Goal: Task Accomplishment & Management: Use online tool/utility

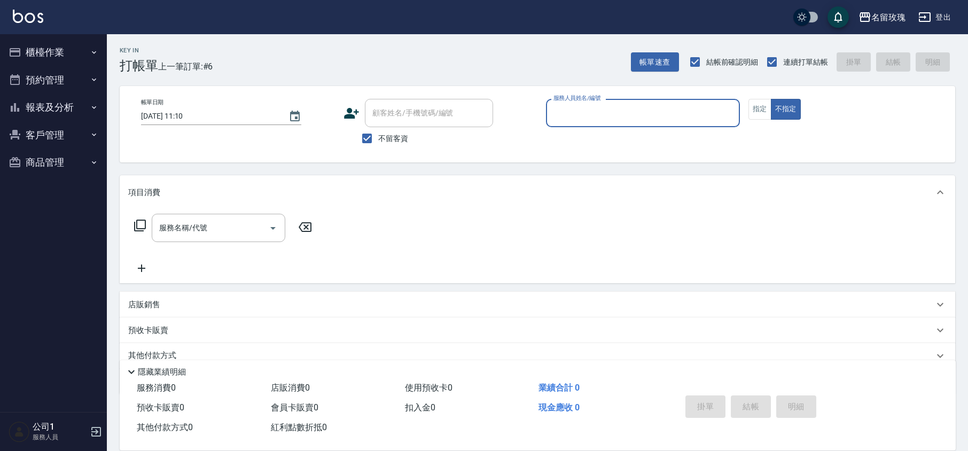
scroll to position [44, 0]
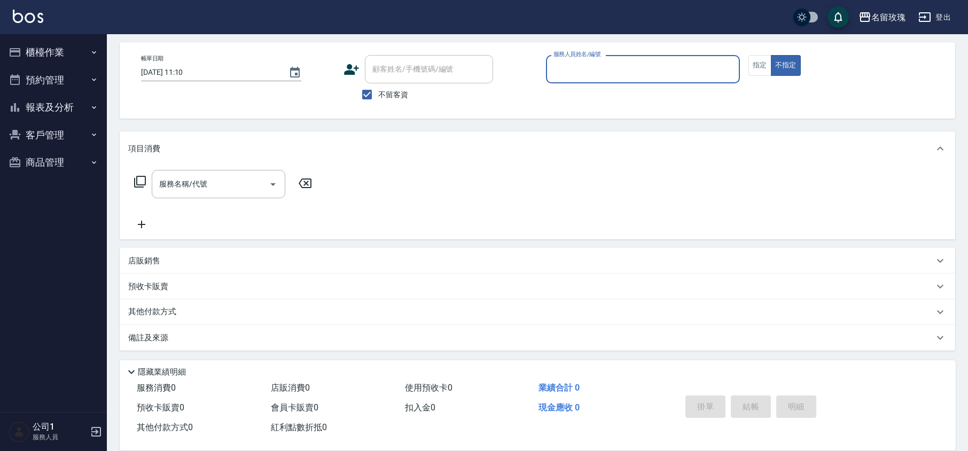
drag, startPoint x: 381, startPoint y: 100, endPoint x: 396, endPoint y: 77, distance: 27.4
click at [382, 99] on label "不留客資" at bounding box center [382, 94] width 52 height 22
click at [389, 85] on label "不留客資" at bounding box center [382, 94] width 52 height 22
click at [378, 85] on input "不留客資" at bounding box center [367, 94] width 22 height 22
checkbox input "false"
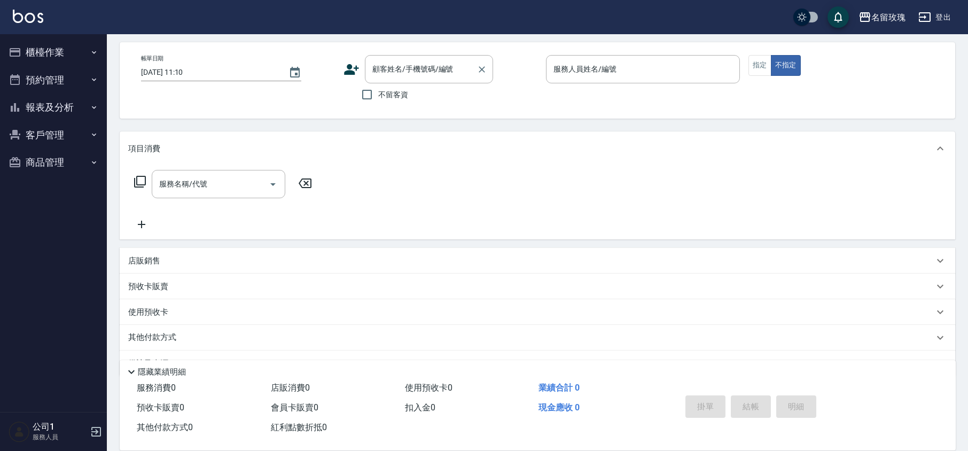
click at [404, 60] on input "顧客姓名/手機號碼/編號" at bounding box center [421, 69] width 103 height 19
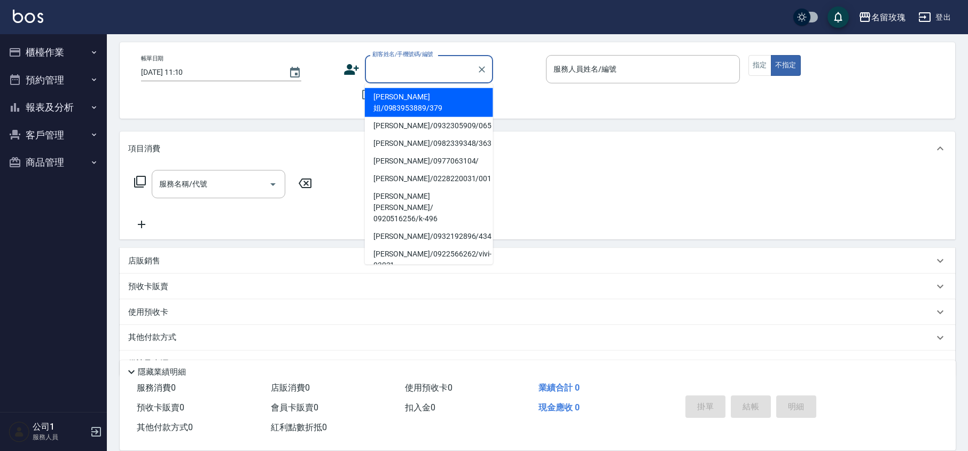
click at [530, 95] on div "顧客姓名/手機號碼/編號 顧客姓名/手機號碼/編號 不留客資" at bounding box center [440, 80] width 194 height 51
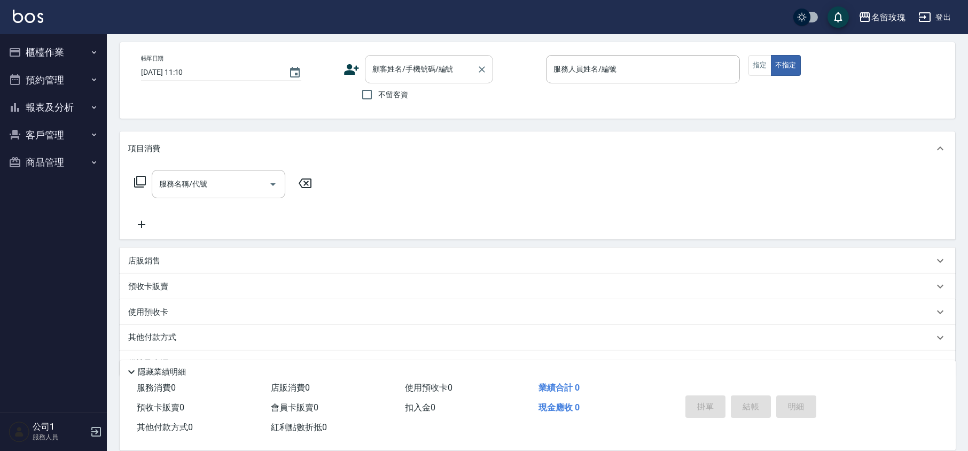
click at [421, 62] on div "顧客姓名/手機號碼/編號 顧客姓名/手機號碼/編號" at bounding box center [429, 69] width 128 height 28
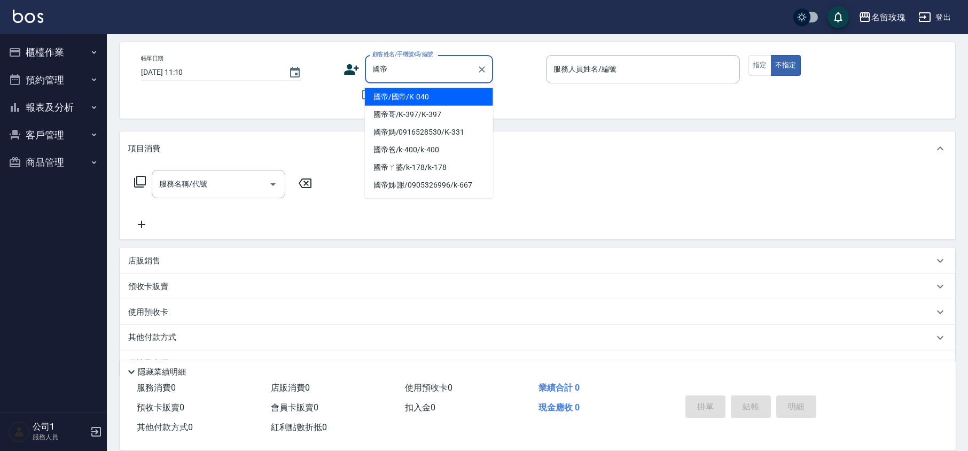
click at [412, 94] on li "國帝/國帝/K-040" at bounding box center [429, 97] width 128 height 18
type input "國帝/國帝/K-040"
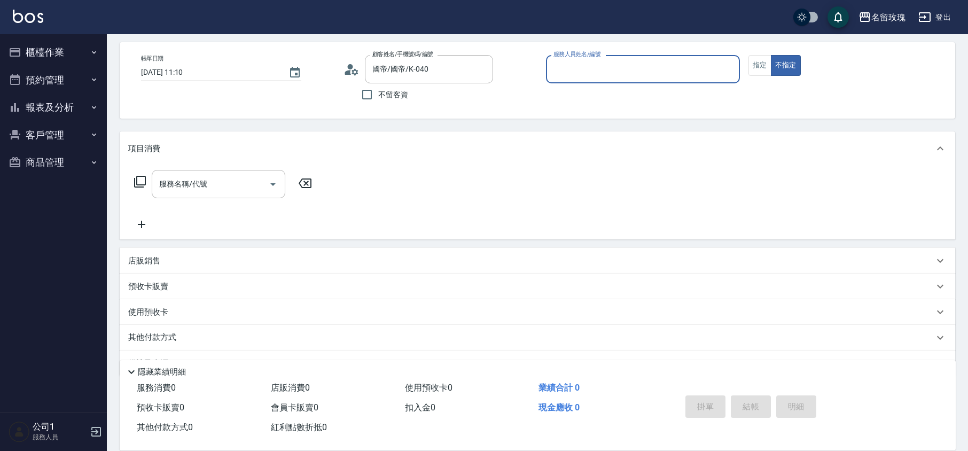
type input "KELLY-5"
click at [749, 58] on button "指定" at bounding box center [759, 65] width 23 height 21
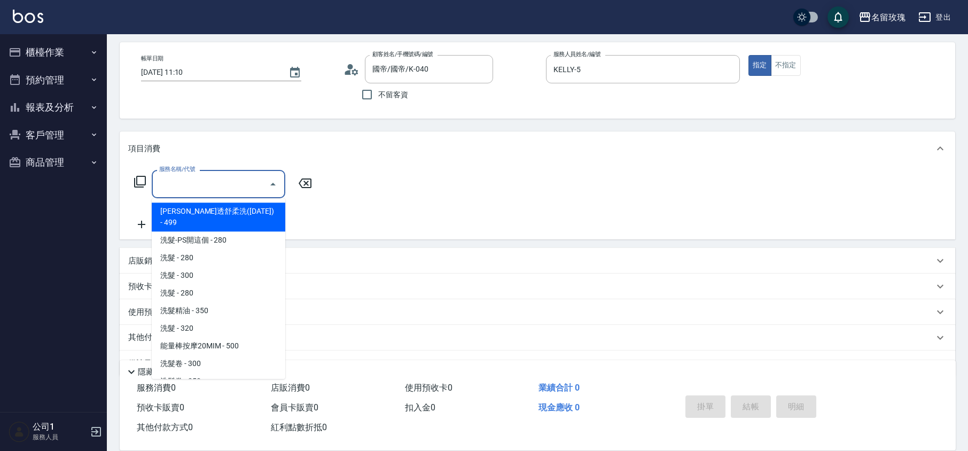
click at [233, 184] on input "服務名稱/代號" at bounding box center [211, 184] width 108 height 19
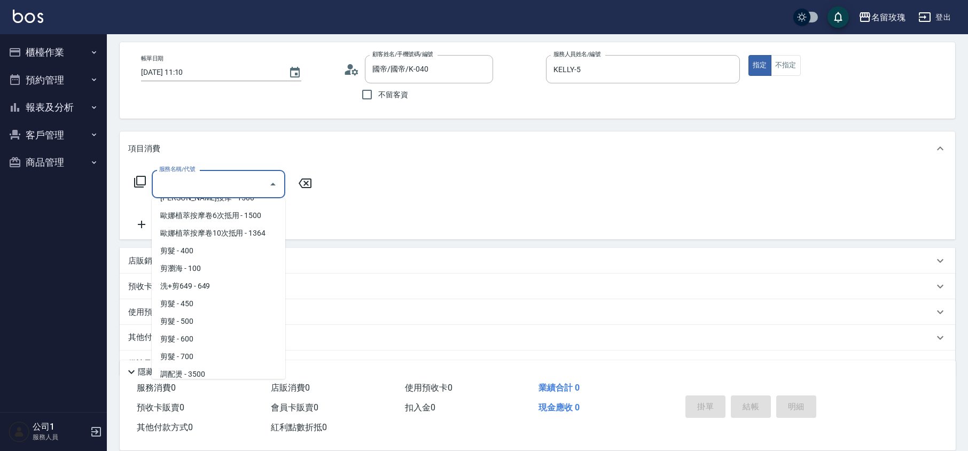
scroll to position [498, 0]
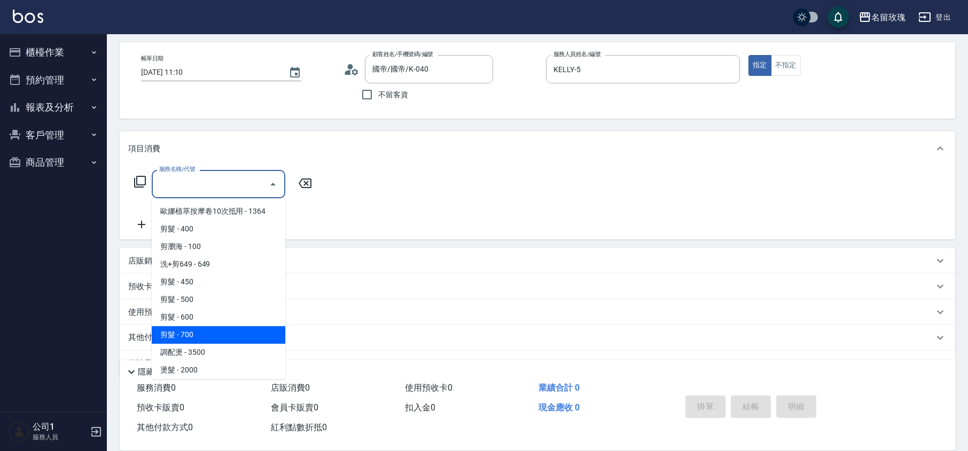
click at [209, 326] on span "剪髮 - 700" at bounding box center [219, 335] width 134 height 18
type input "剪髮(307)"
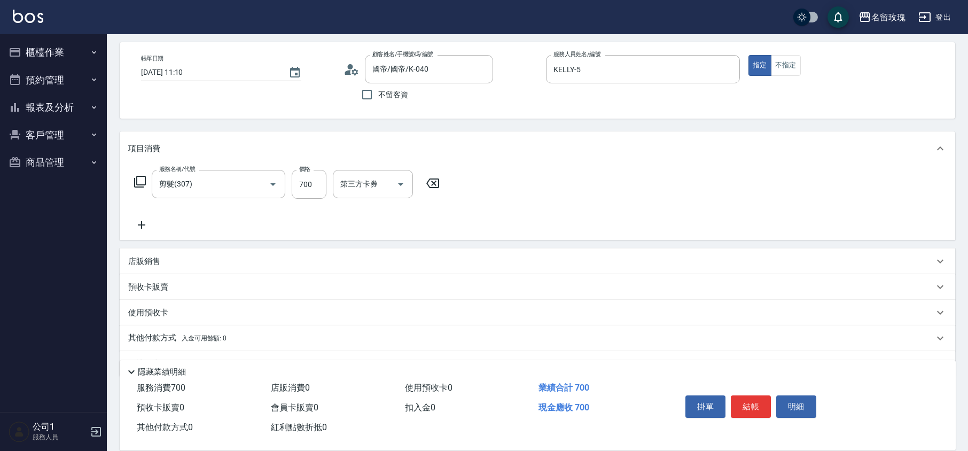
click at [300, 114] on div "帳單日期 [DATE] 11:10 顧客姓名/手機號碼/編號 國帝/國帝/K-040 顧客姓名/手機號碼/編號 不留客資 服務人員姓名/編號 [PERSON_…" at bounding box center [537, 80] width 835 height 76
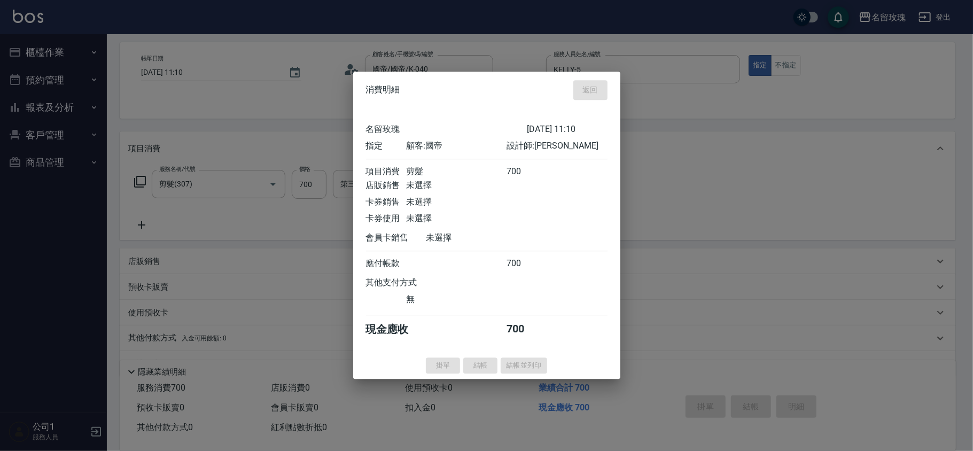
type input "[DATE] 11:55"
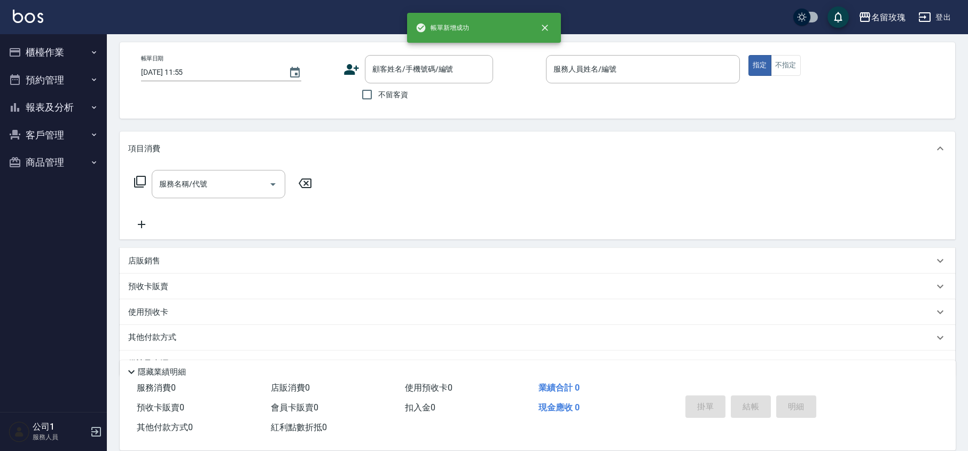
click at [255, 13] on div "名留玫瑰 登出" at bounding box center [484, 17] width 968 height 34
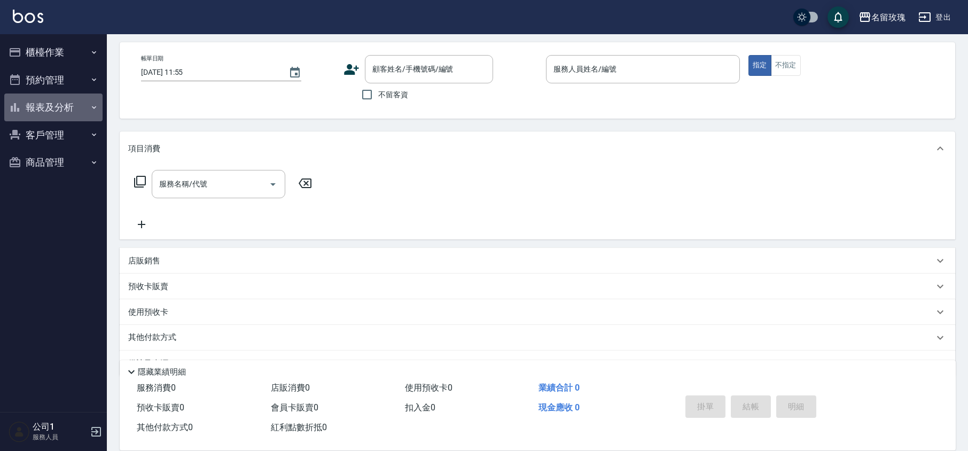
click at [50, 101] on button "報表及分析" at bounding box center [53, 107] width 98 height 28
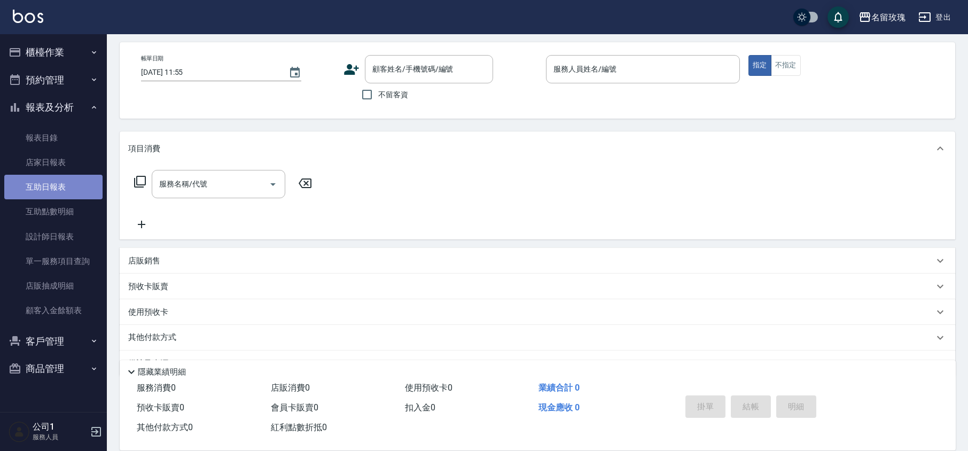
click at [36, 182] on link "互助日報表" at bounding box center [53, 187] width 98 height 25
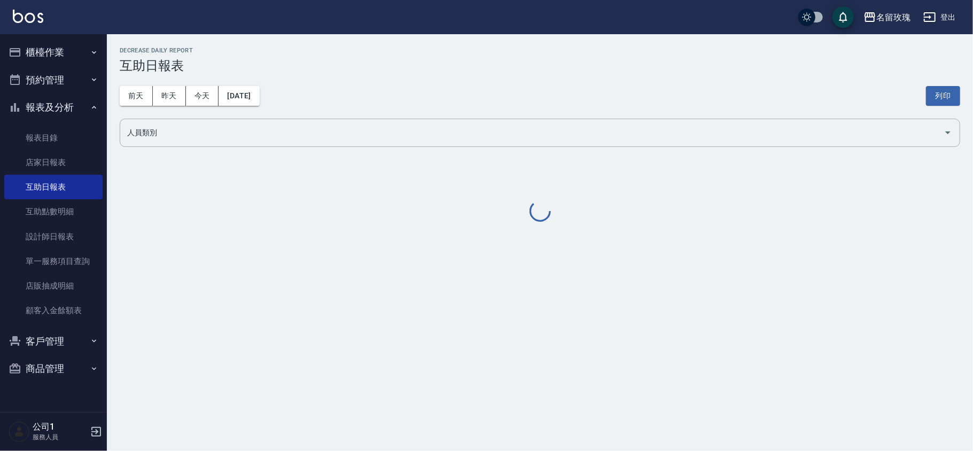
click at [322, 82] on div "[DATE] [DATE] [DATE] [DATE] 列印" at bounding box center [540, 95] width 840 height 45
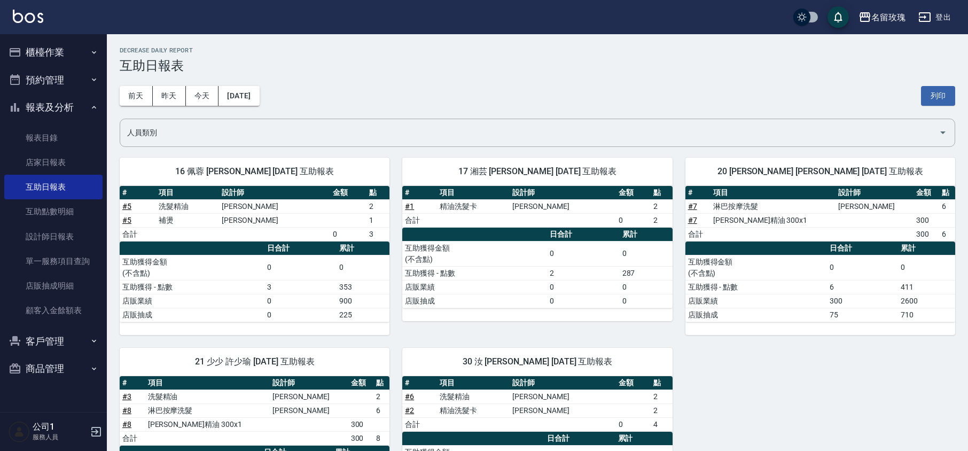
click at [54, 113] on button "報表及分析" at bounding box center [53, 107] width 98 height 28
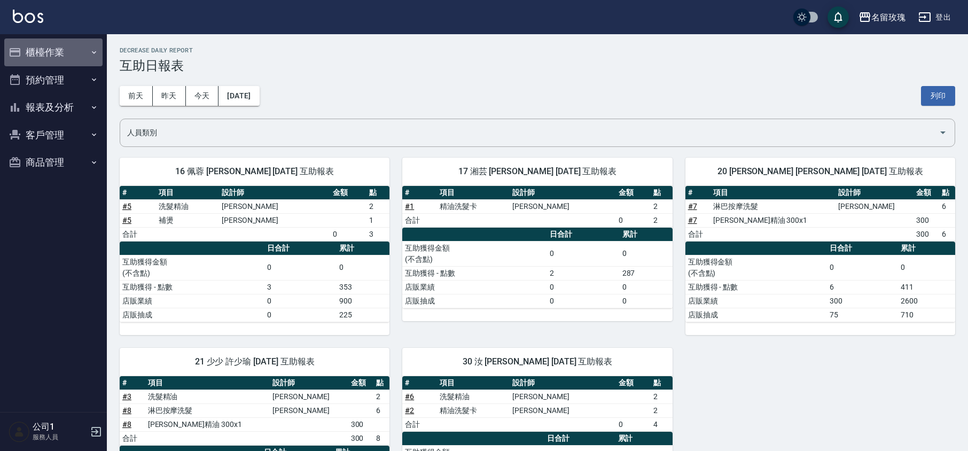
click at [60, 46] on button "櫃檯作業" at bounding box center [53, 52] width 98 height 28
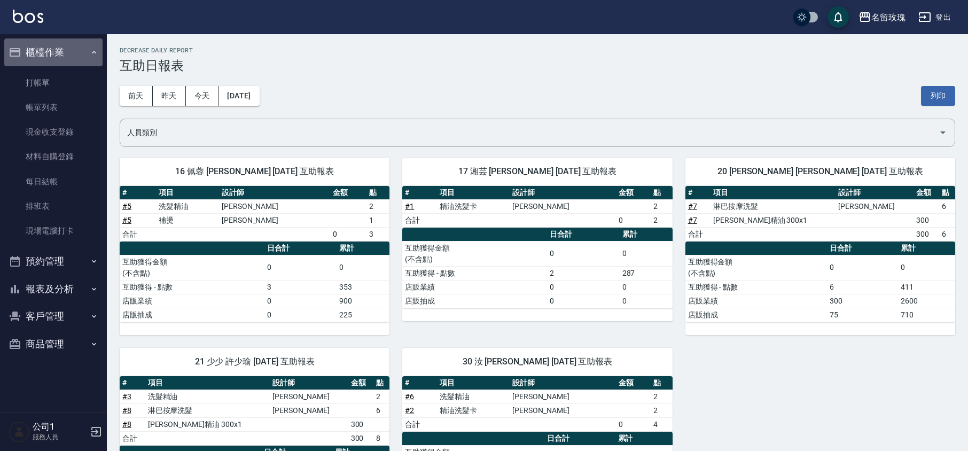
click at [47, 51] on button "櫃檯作業" at bounding box center [53, 52] width 98 height 28
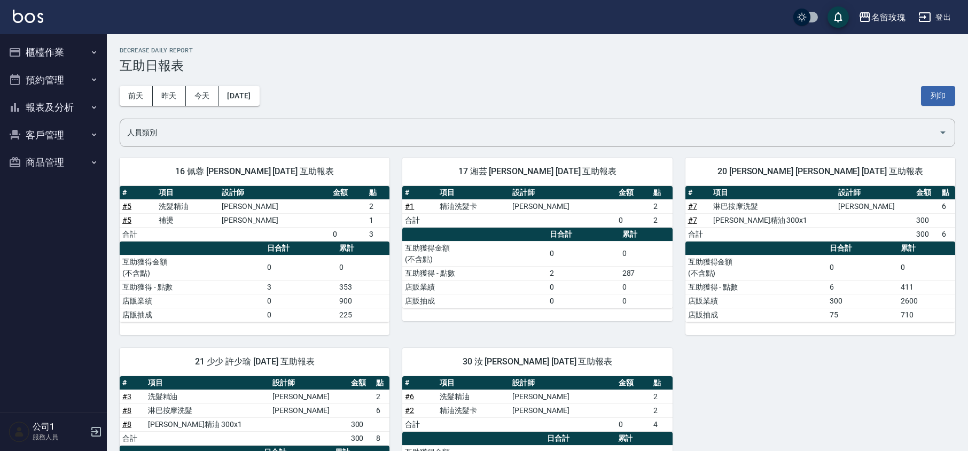
click at [51, 105] on button "報表及分析" at bounding box center [53, 107] width 98 height 28
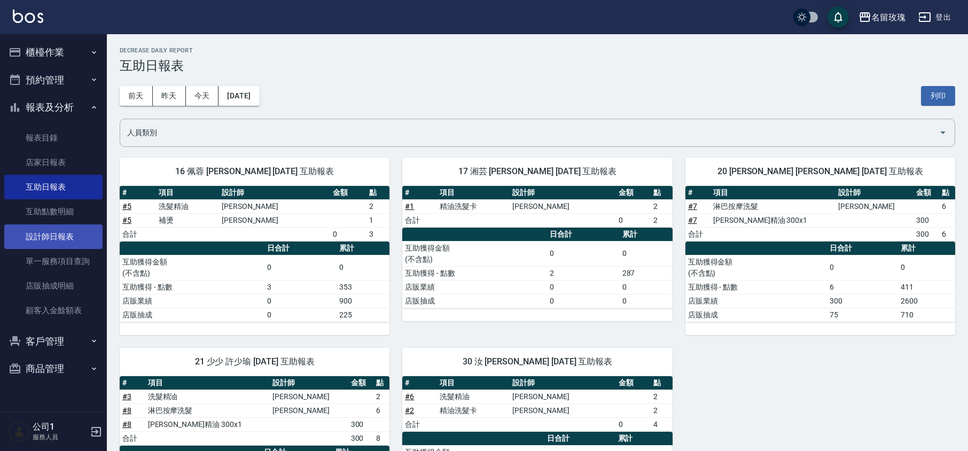
click at [54, 231] on link "設計師日報表" at bounding box center [53, 236] width 98 height 25
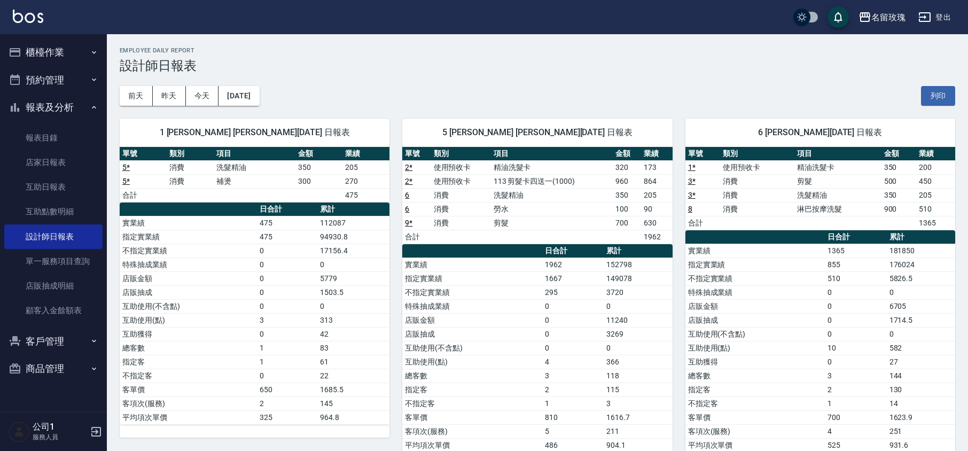
click at [377, 110] on div "1 [PERSON_NAME] [PERSON_NAME][DATE] 日報表 單號 類別 項目 金額 業績 5 * 消費 洗髮精油 350 205 5 * …" at bounding box center [248, 285] width 283 height 359
click at [163, 92] on button "昨天" at bounding box center [169, 96] width 33 height 20
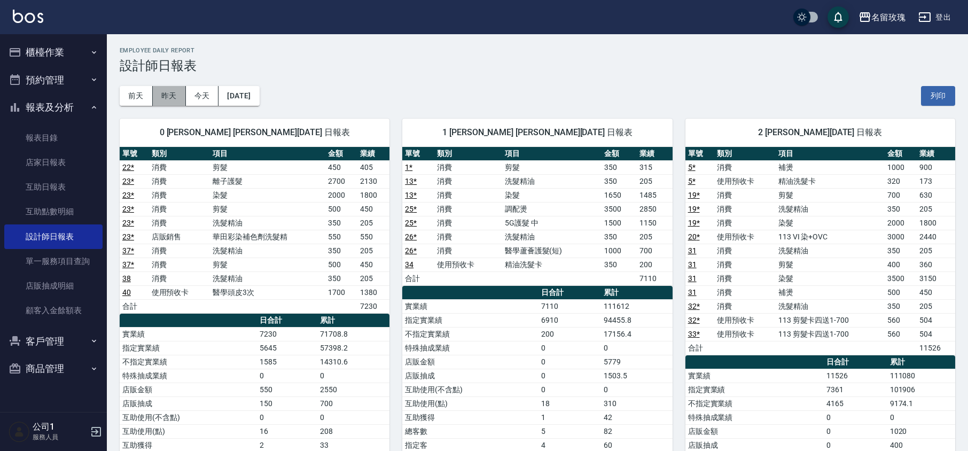
click at [172, 96] on button "昨天" at bounding box center [169, 96] width 33 height 20
click at [43, 98] on button "報表及分析" at bounding box center [53, 107] width 98 height 28
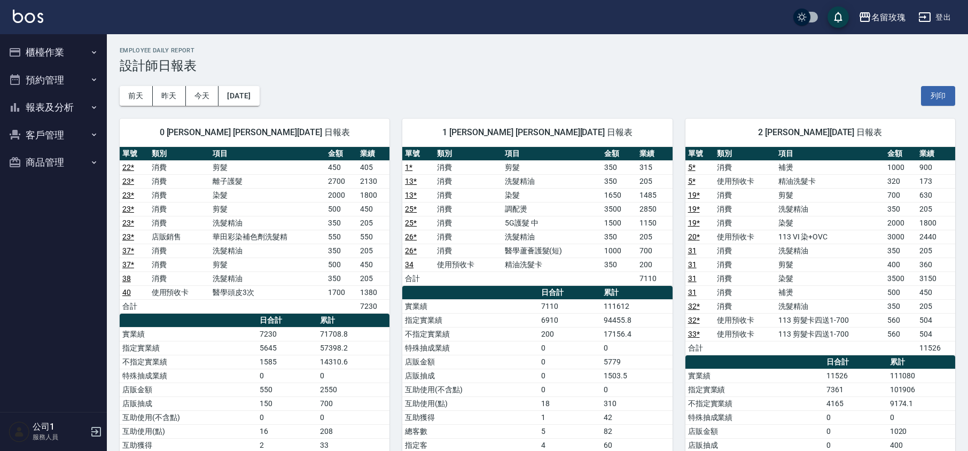
click at [51, 41] on button "櫃檯作業" at bounding box center [53, 52] width 98 height 28
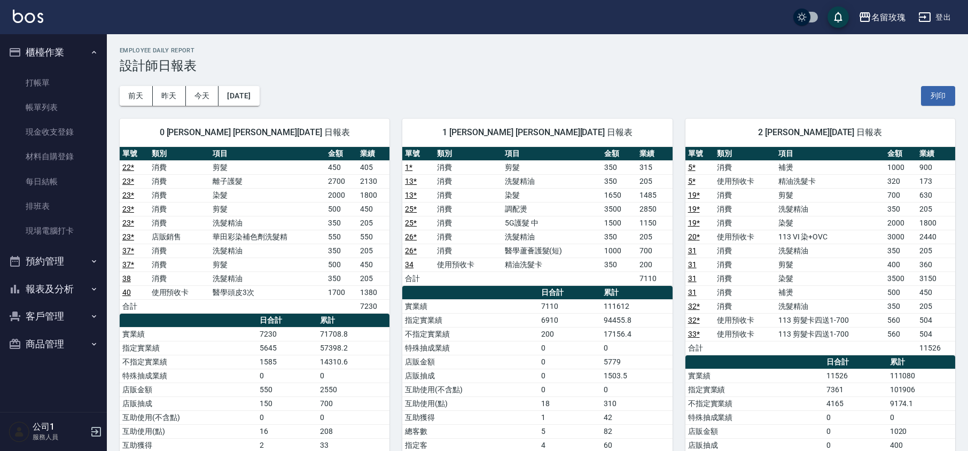
drag, startPoint x: 52, startPoint y: 79, endPoint x: 58, endPoint y: 58, distance: 21.6
click at [52, 79] on link "打帳單" at bounding box center [53, 83] width 98 height 25
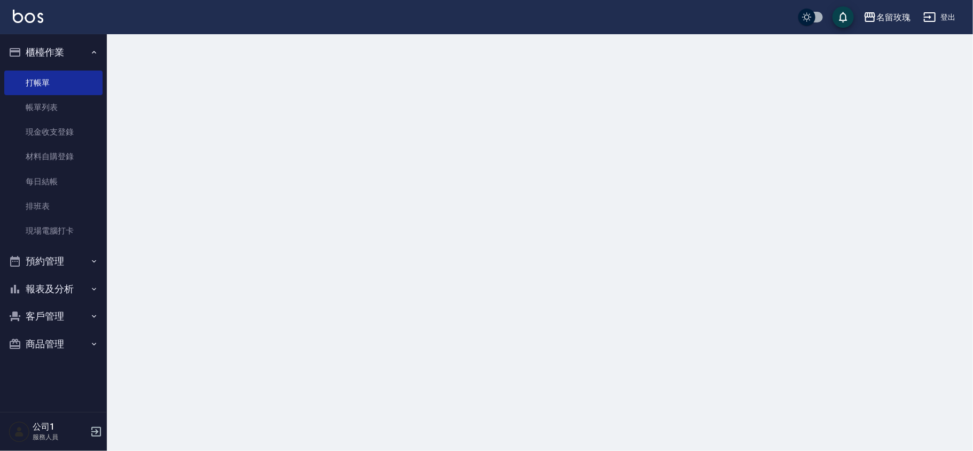
click at [62, 43] on button "櫃檯作業" at bounding box center [53, 52] width 98 height 28
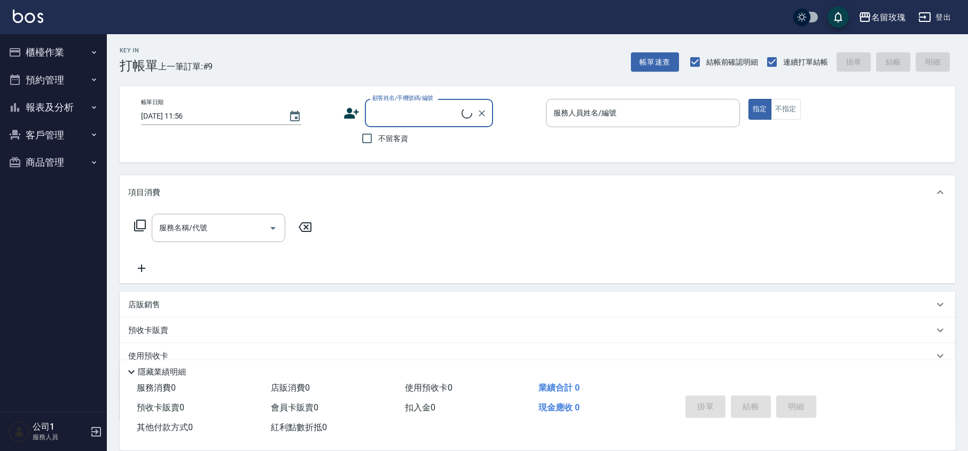
click at [306, 46] on div "Key In 打帳單 上一筆訂單:#9 帳單速查 結帳前確認明細 連續打單結帳 掛單 結帳 明細" at bounding box center [531, 53] width 848 height 39
click at [273, 59] on div "Key In 打帳單 上一筆訂單:#9 帳單速查 結帳前確認明細 連續打單結帳 掛單 結帳 明細" at bounding box center [531, 53] width 848 height 39
